Goal: Task Accomplishment & Management: Use online tool/utility

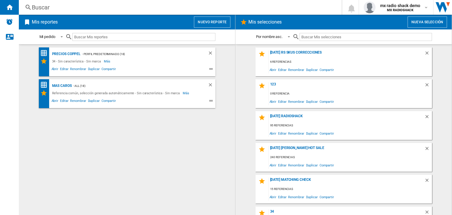
click at [212, 23] on button "Nuevo reporte" at bounding box center [212, 21] width 37 height 11
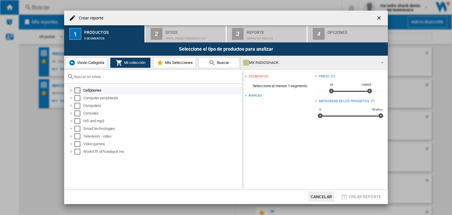
click at [72, 91] on div at bounding box center [72, 90] width 6 height 6
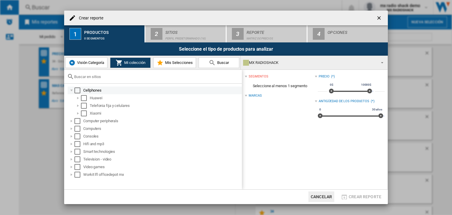
click at [72, 92] on div at bounding box center [72, 90] width 6 height 6
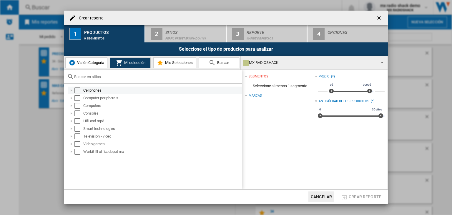
click at [72, 91] on div at bounding box center [72, 90] width 6 height 6
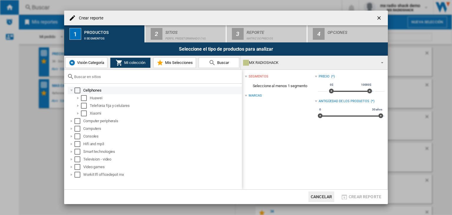
click at [72, 91] on div at bounding box center [72, 90] width 6 height 6
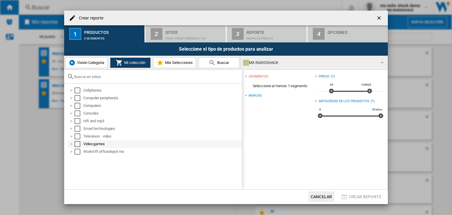
drag, startPoint x: 72, startPoint y: 145, endPoint x: 72, endPoint y: 140, distance: 4.4
click at [72, 144] on div at bounding box center [72, 144] width 6 height 6
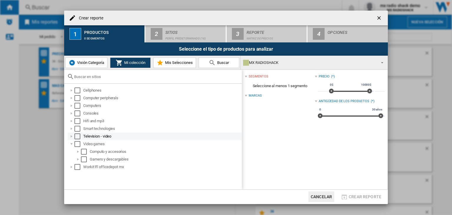
click at [72, 138] on div at bounding box center [72, 136] width 6 height 6
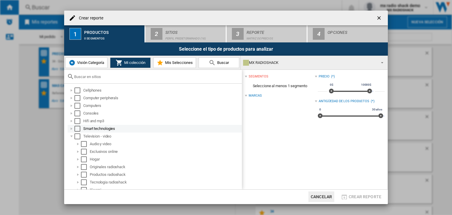
click at [72, 132] on div "Smart technologies" at bounding box center [155, 129] width 174 height 8
click at [72, 128] on div at bounding box center [72, 129] width 6 height 6
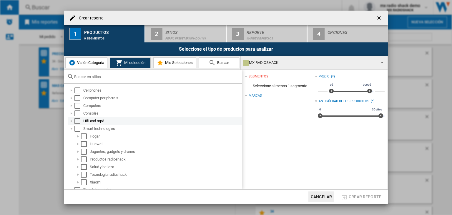
click at [71, 120] on div at bounding box center [72, 121] width 6 height 6
click at [71, 115] on div at bounding box center [72, 113] width 6 height 6
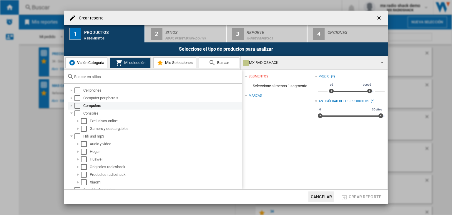
drag, startPoint x: 71, startPoint y: 107, endPoint x: 71, endPoint y: 103, distance: 4.4
click at [71, 106] on div at bounding box center [72, 106] width 6 height 6
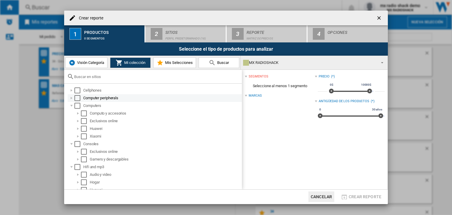
click at [72, 98] on div at bounding box center [72, 98] width 6 height 6
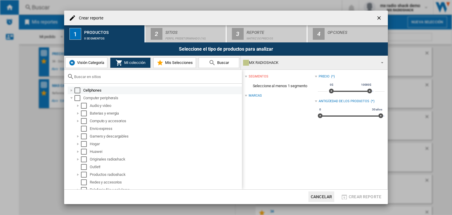
click at [72, 93] on div at bounding box center [72, 90] width 6 height 6
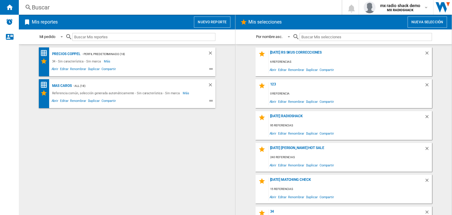
click at [219, 24] on button "Nuevo reporte" at bounding box center [212, 21] width 37 height 11
